Goal: Task Accomplishment & Management: Use online tool/utility

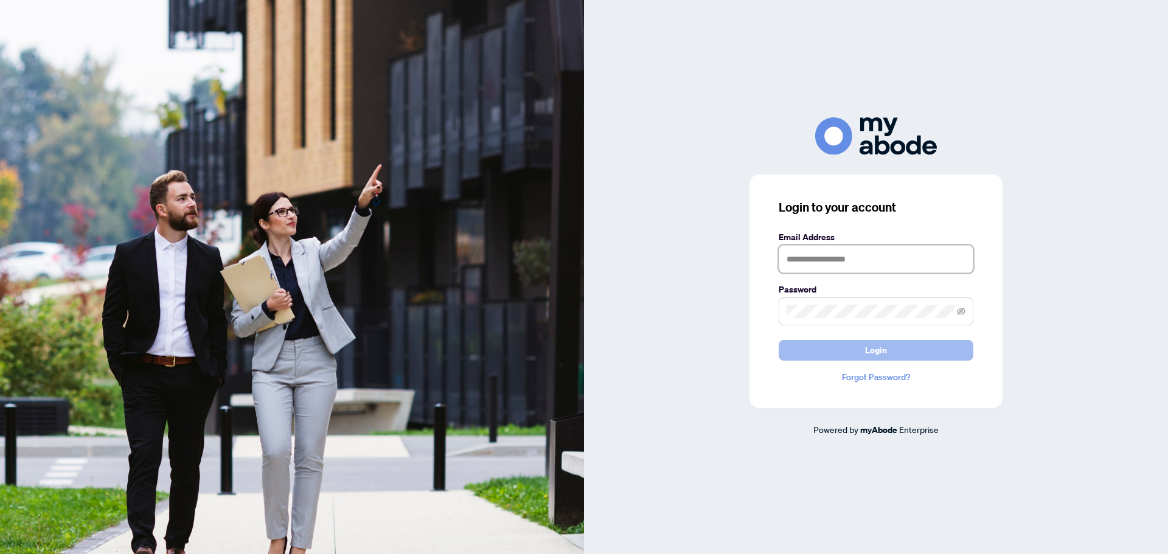
type input "**********"
click at [887, 355] on span "Login" at bounding box center [876, 350] width 22 height 19
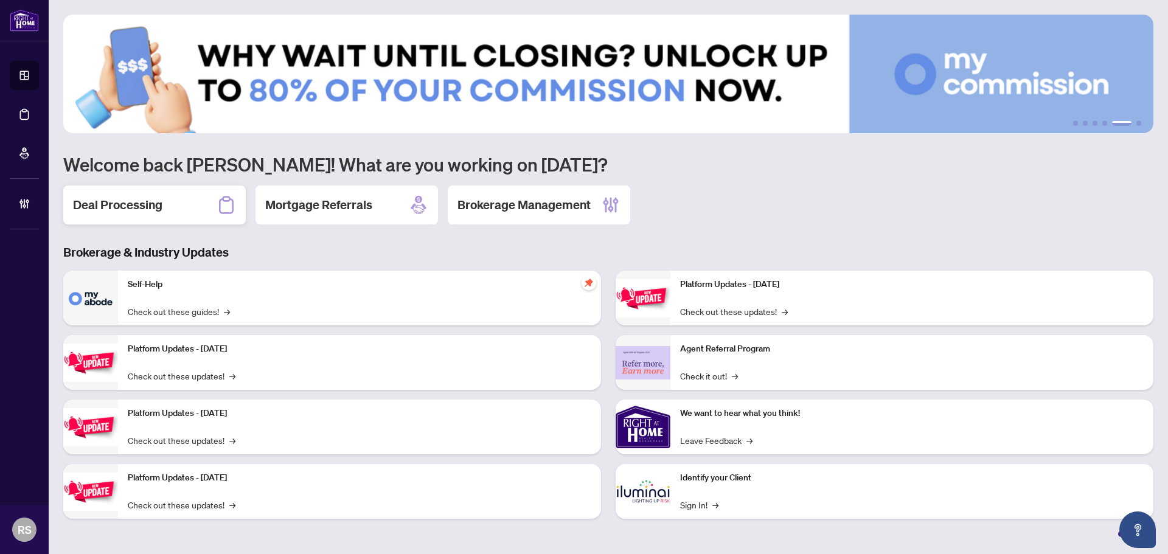
click at [139, 206] on h2 "Deal Processing" at bounding box center [117, 205] width 89 height 17
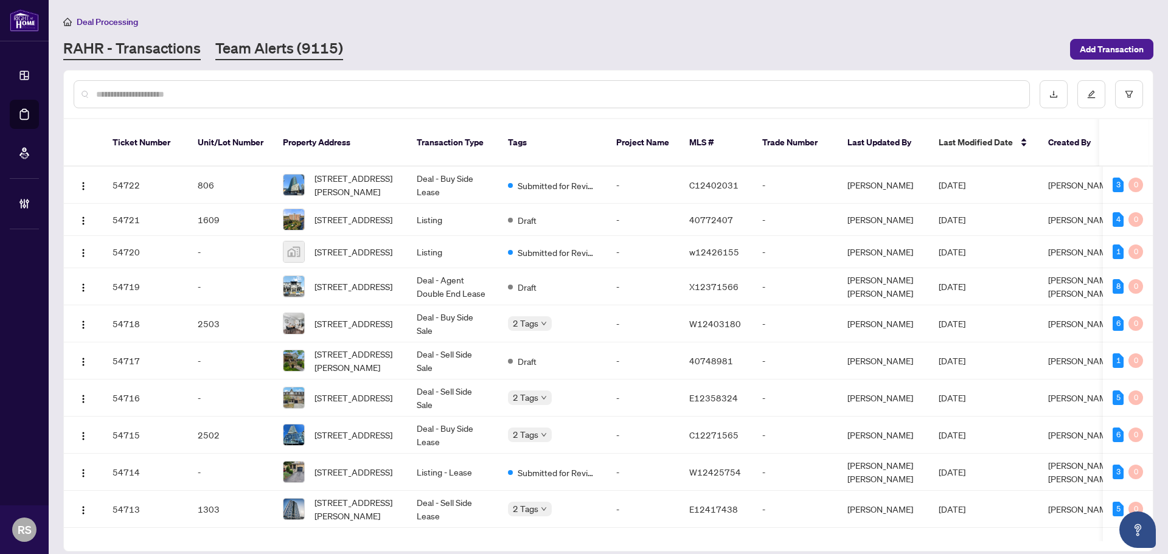
click at [288, 46] on link "Team Alerts (9115)" at bounding box center [279, 49] width 128 height 22
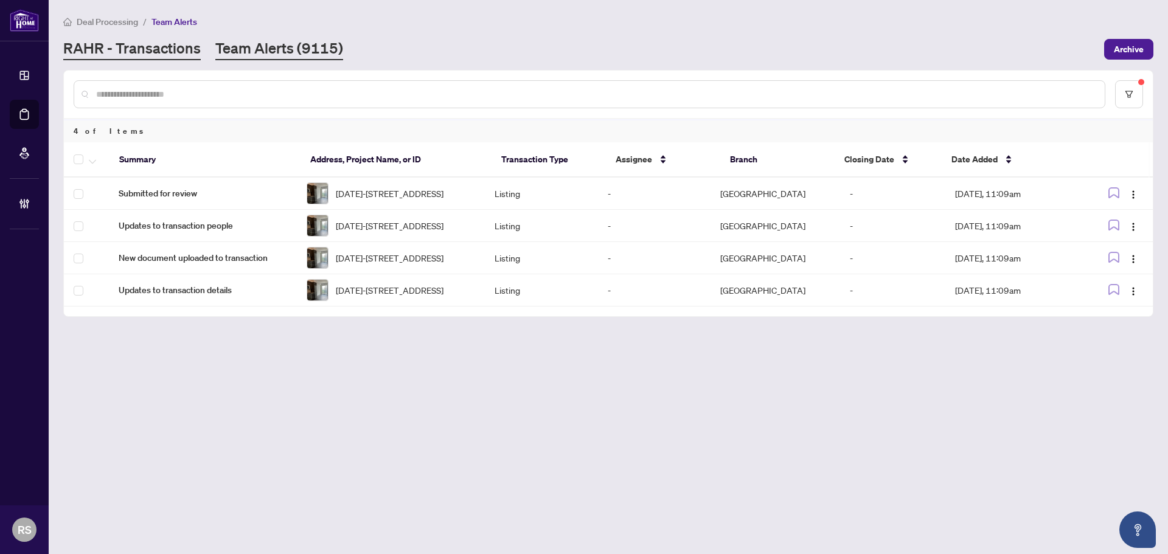
click at [138, 49] on link "RAHR - Transactions" at bounding box center [132, 49] width 138 height 22
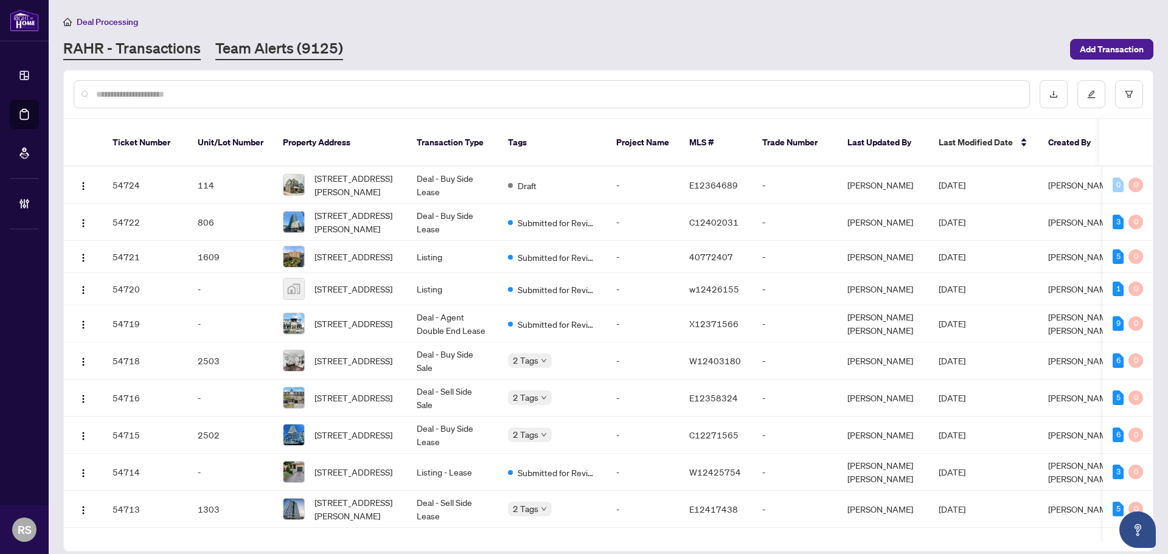
click at [284, 50] on link "Team Alerts (9125)" at bounding box center [279, 49] width 128 height 22
